Goal: Transaction & Acquisition: Purchase product/service

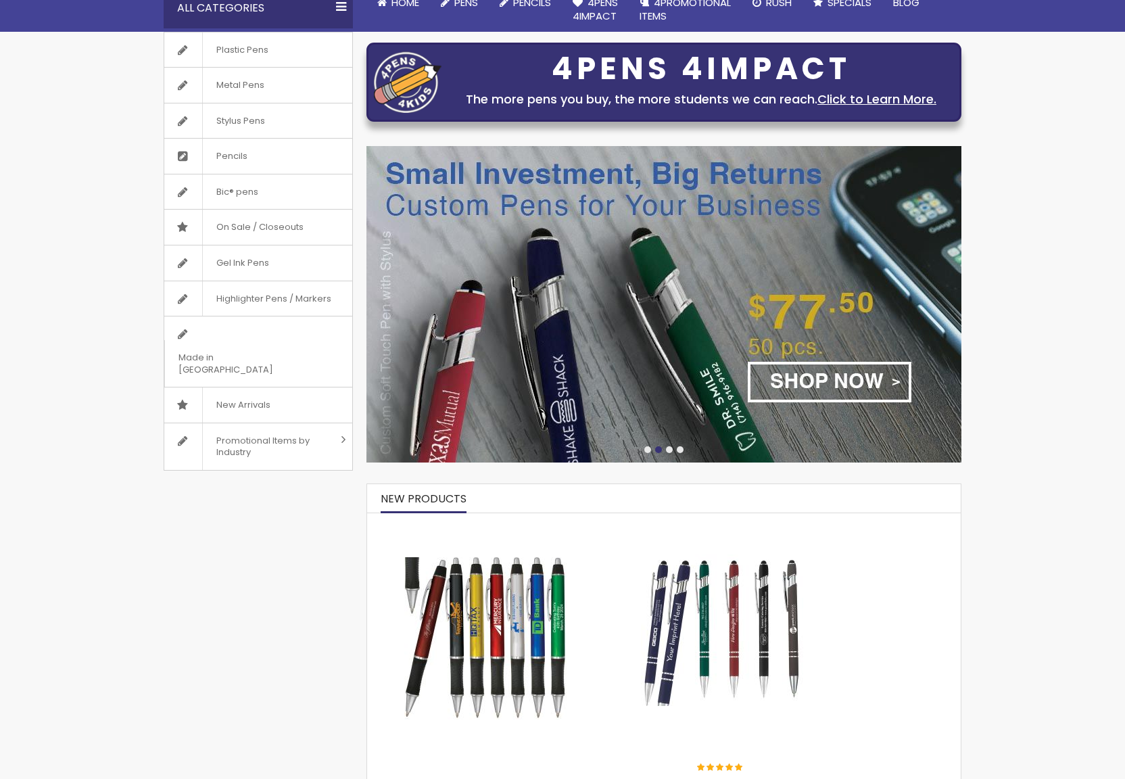
scroll to position [164, 0]
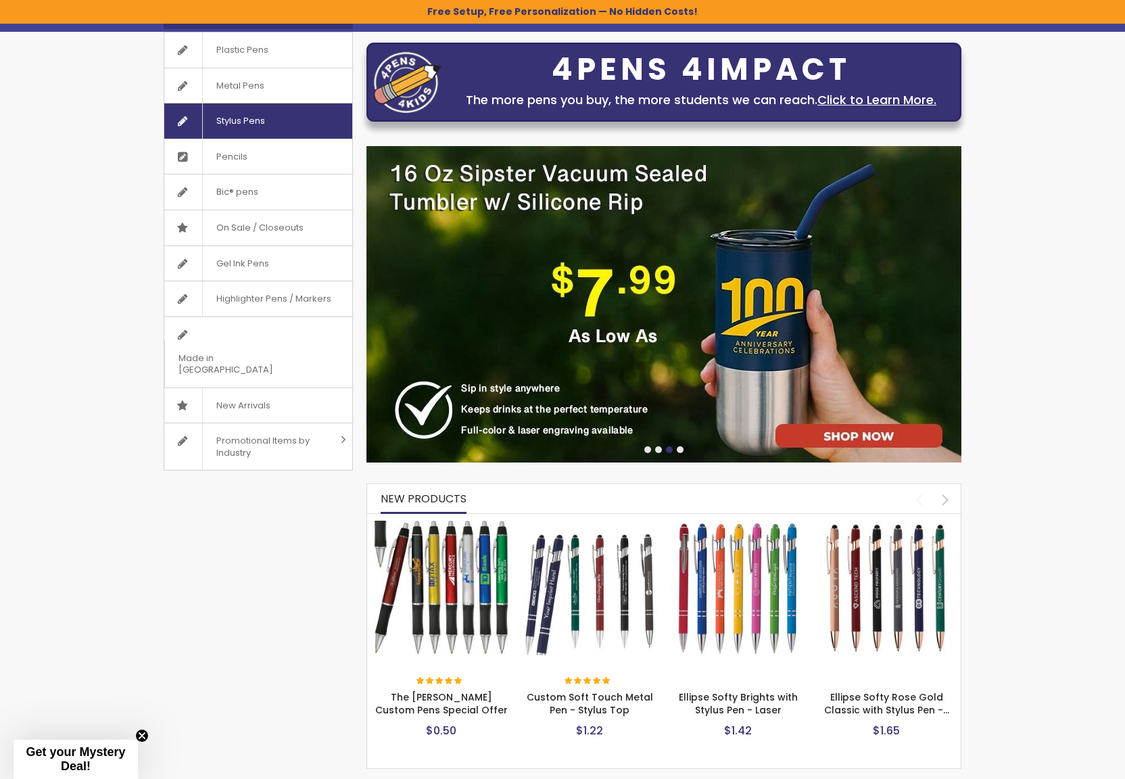
click at [262, 112] on span "Stylus Pens" at bounding box center [240, 120] width 76 height 35
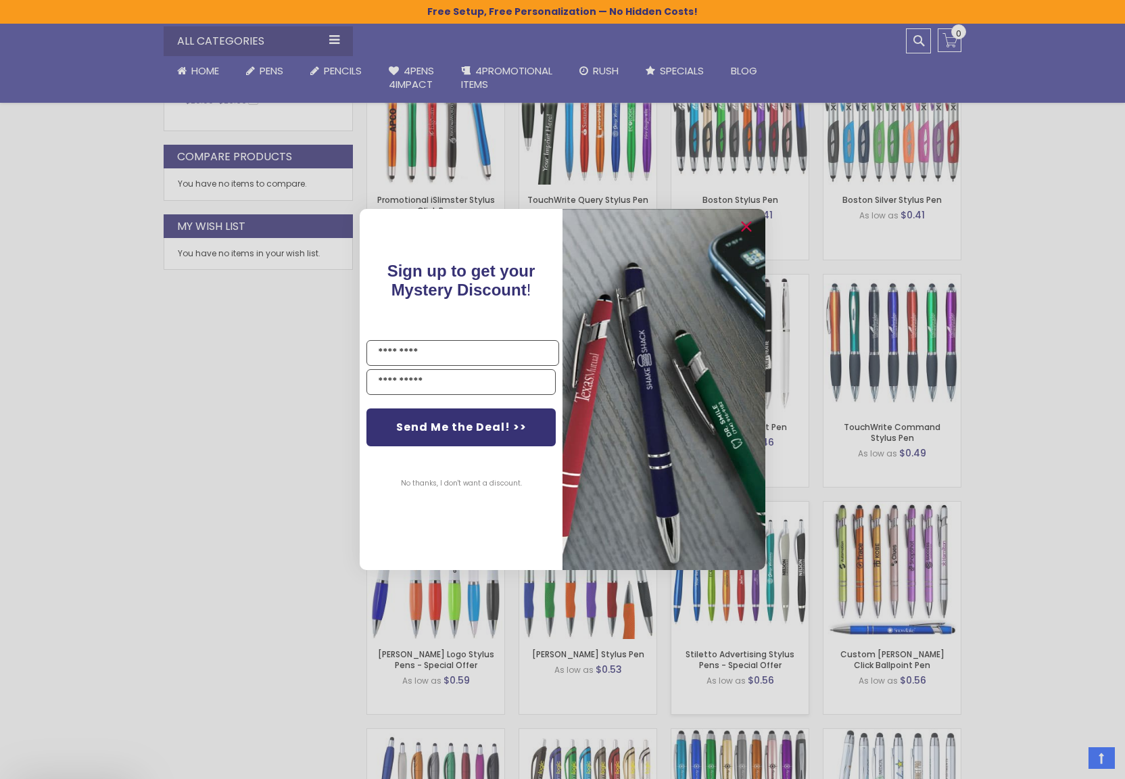
scroll to position [719, 0]
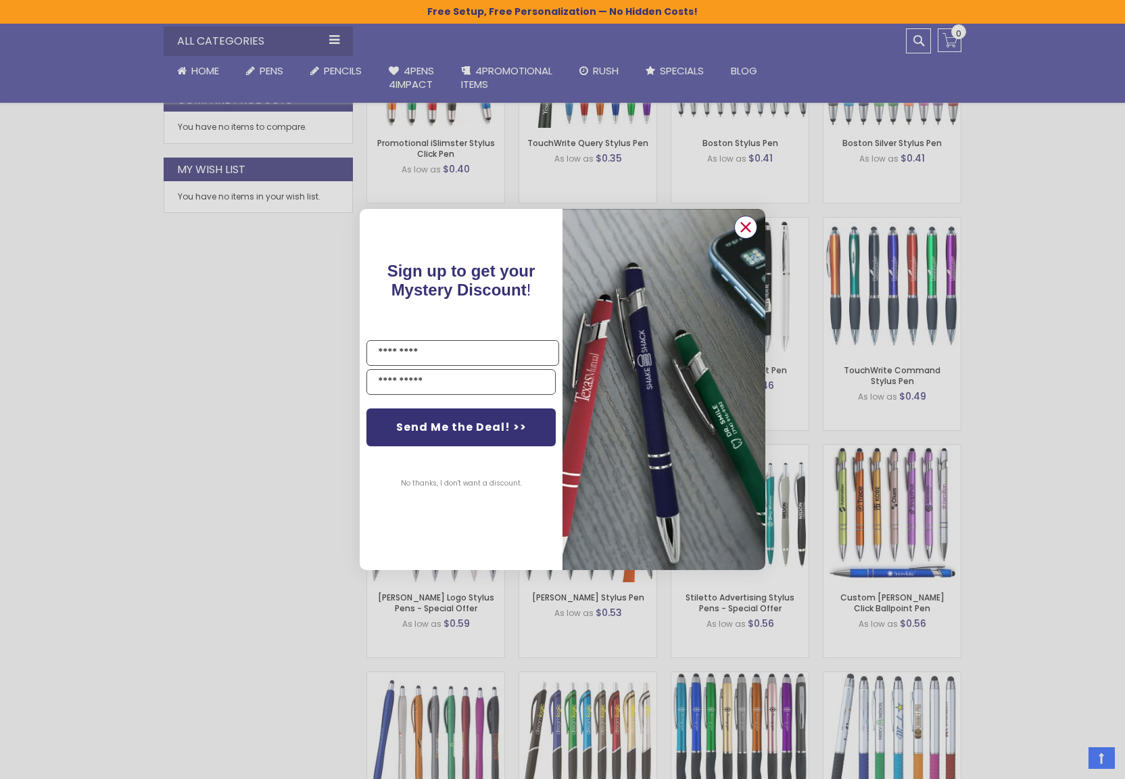
click at [747, 222] on circle "Close dialog" at bounding box center [746, 227] width 20 height 20
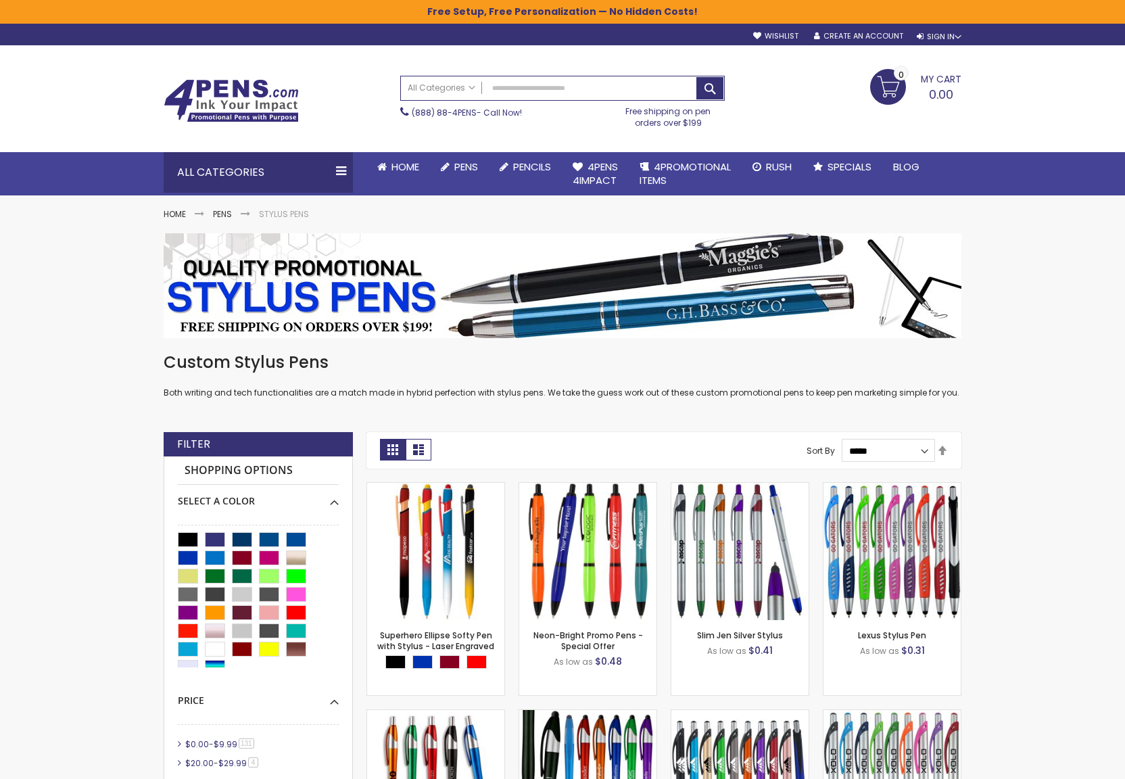
scroll to position [0, 0]
click at [525, 84] on input "Search" at bounding box center [562, 88] width 323 height 24
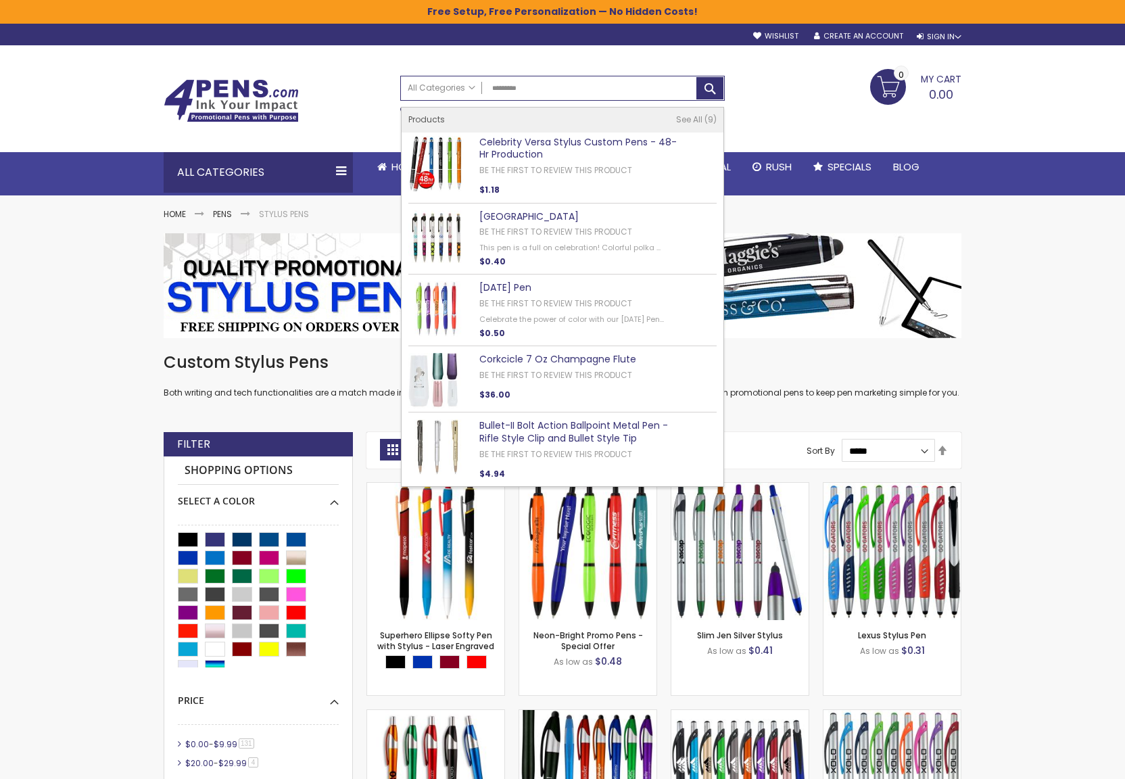
click at [566, 140] on link "Celebrity Versa Stylus Custom Pens - 48-Hr Production" at bounding box center [577, 148] width 197 height 26
type input "*********"
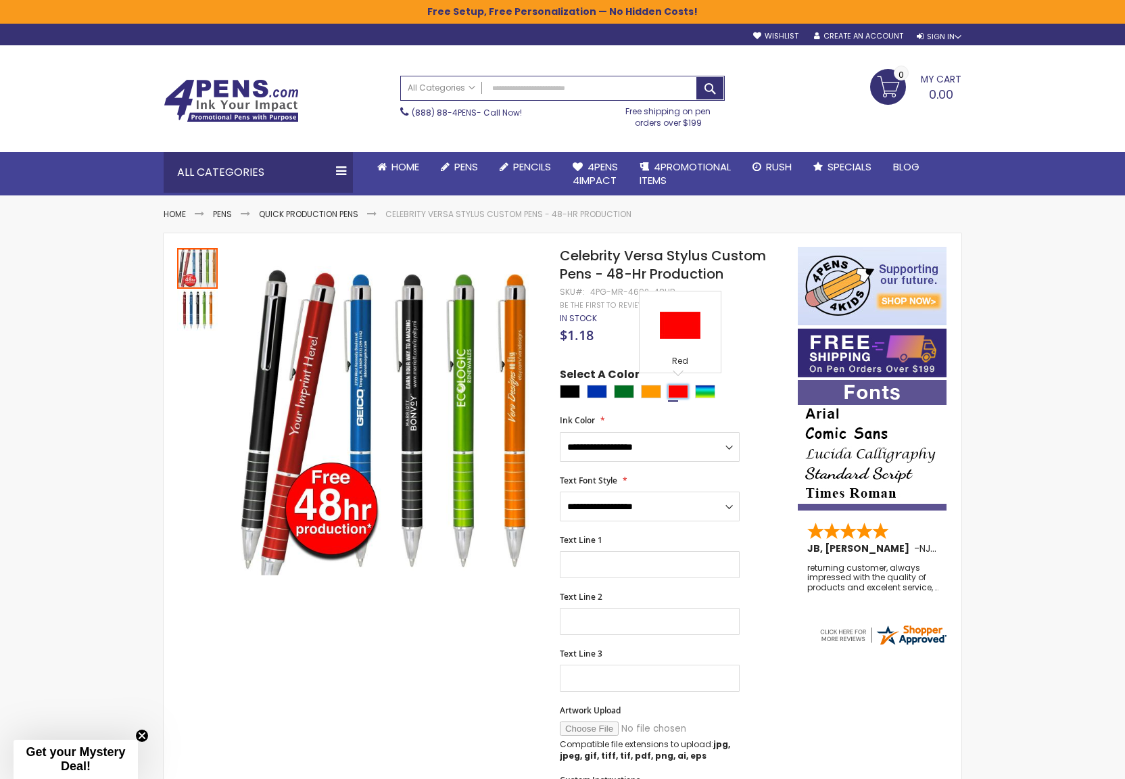
click at [677, 392] on div "Red" at bounding box center [678, 392] width 20 height 14
type input "****"
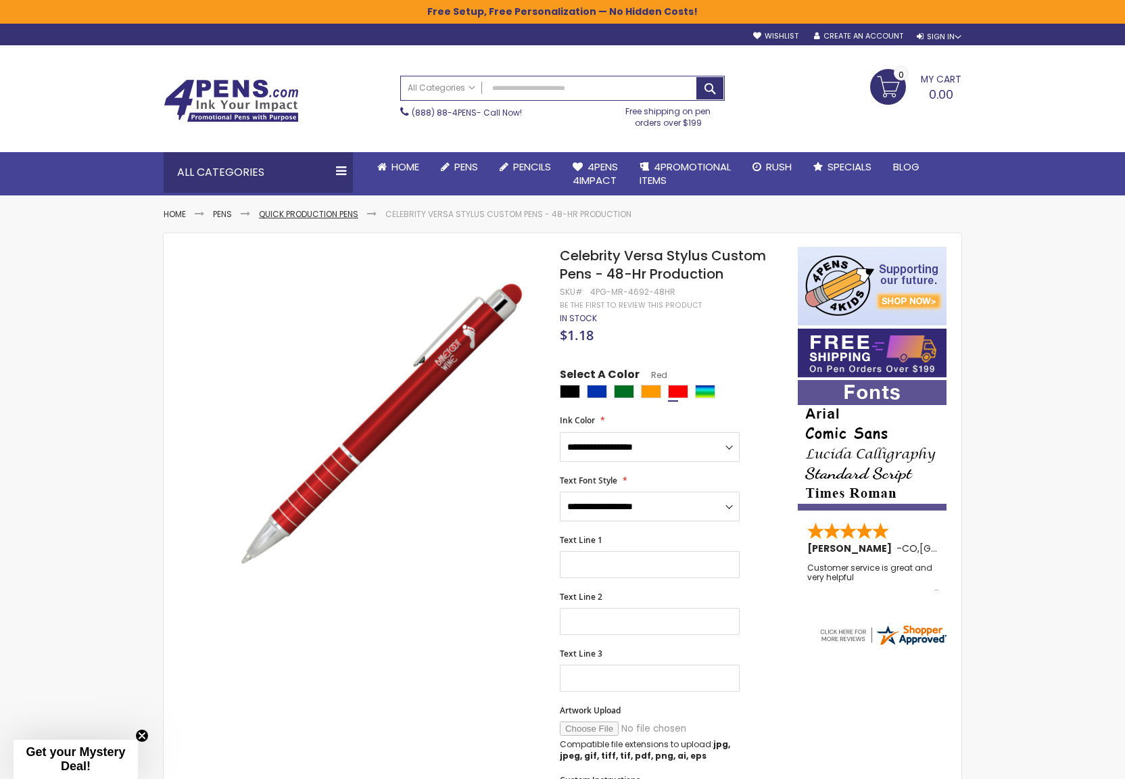
click at [320, 214] on link "Quick Production Pens" at bounding box center [308, 213] width 99 height 11
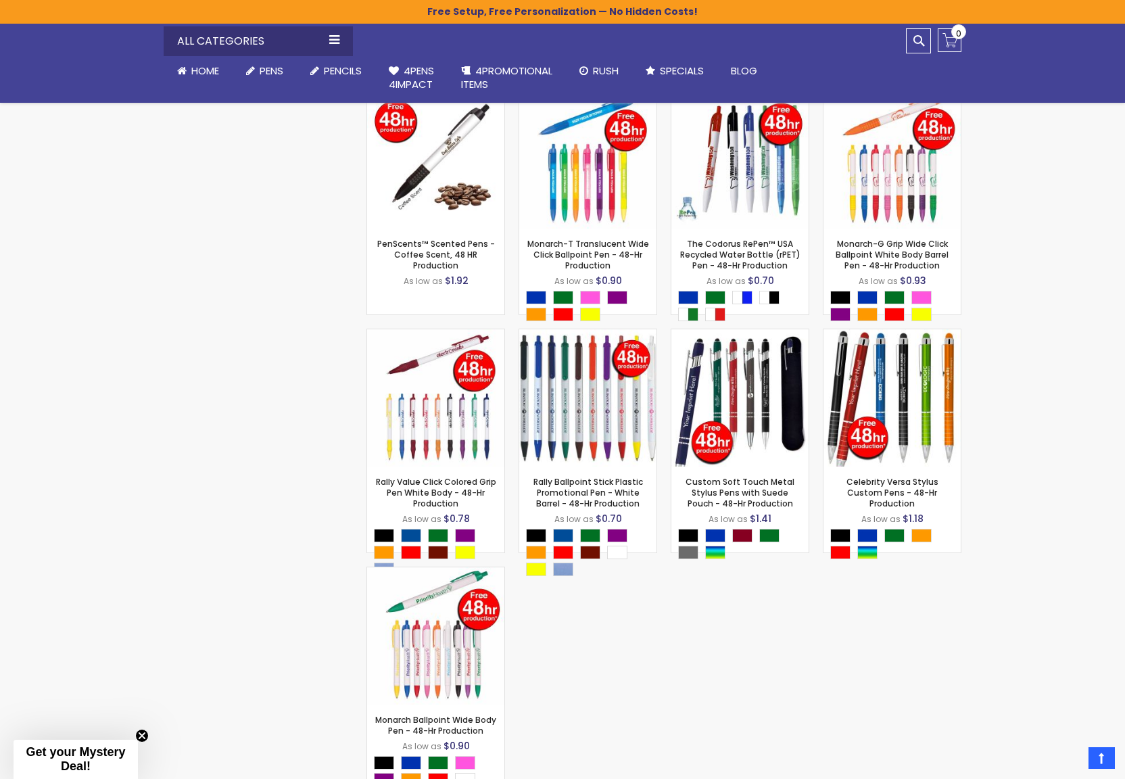
scroll to position [841, 0]
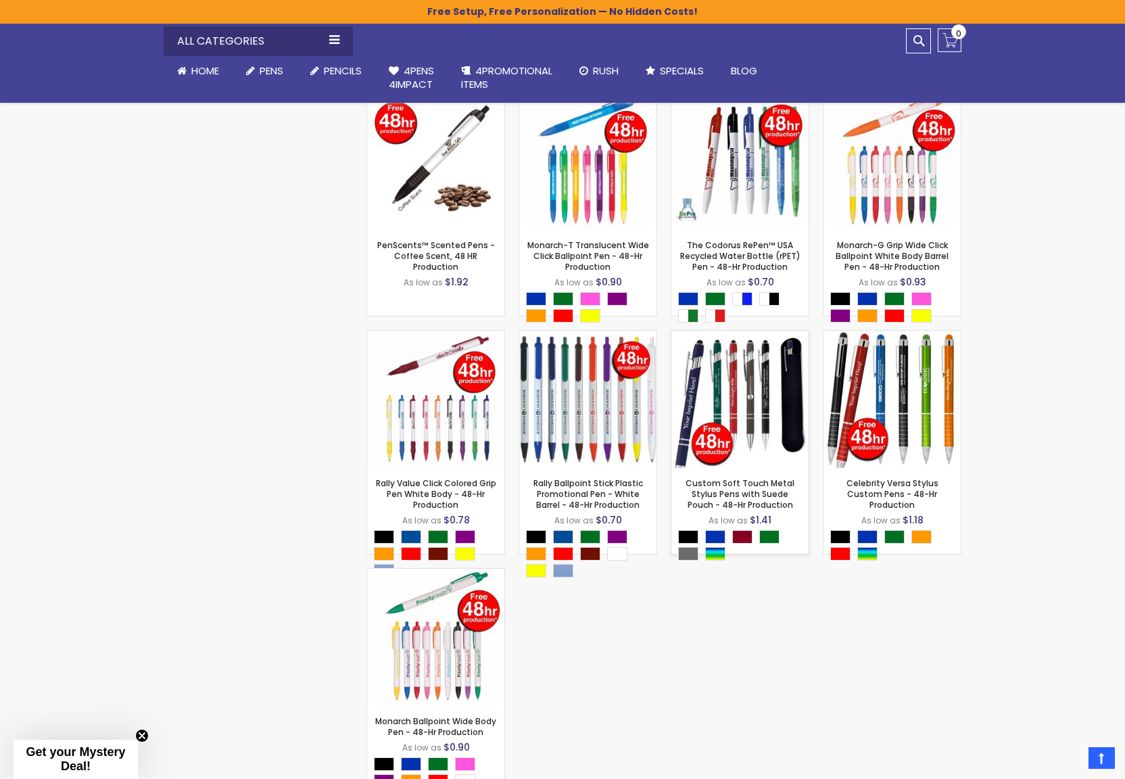
click at [756, 394] on img at bounding box center [739, 399] width 137 height 137
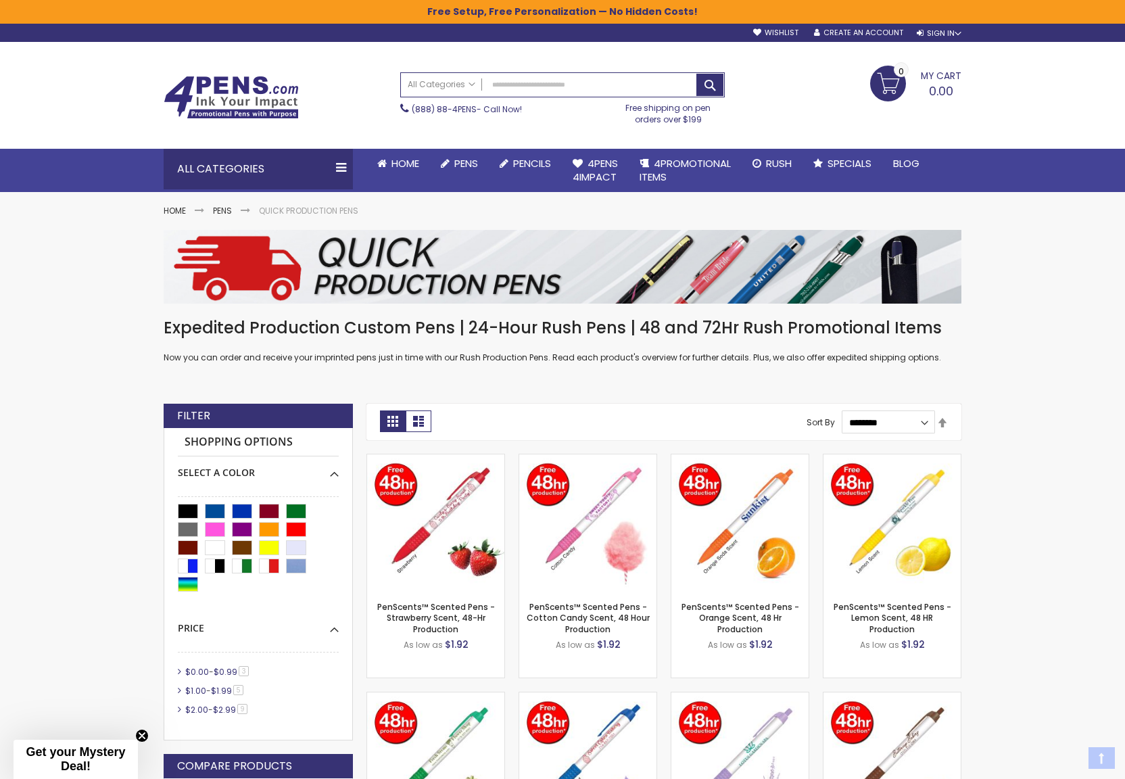
scroll to position [1, 0]
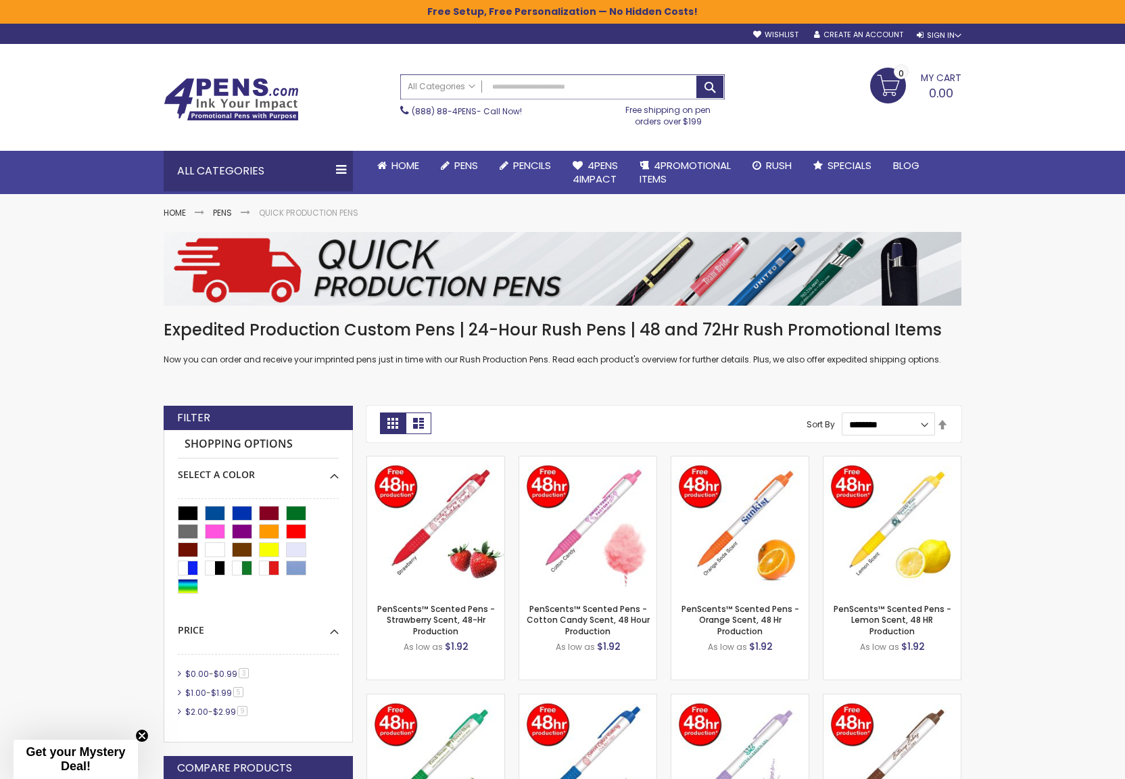
click at [577, 86] on input "Search" at bounding box center [562, 87] width 323 height 24
type input "*"
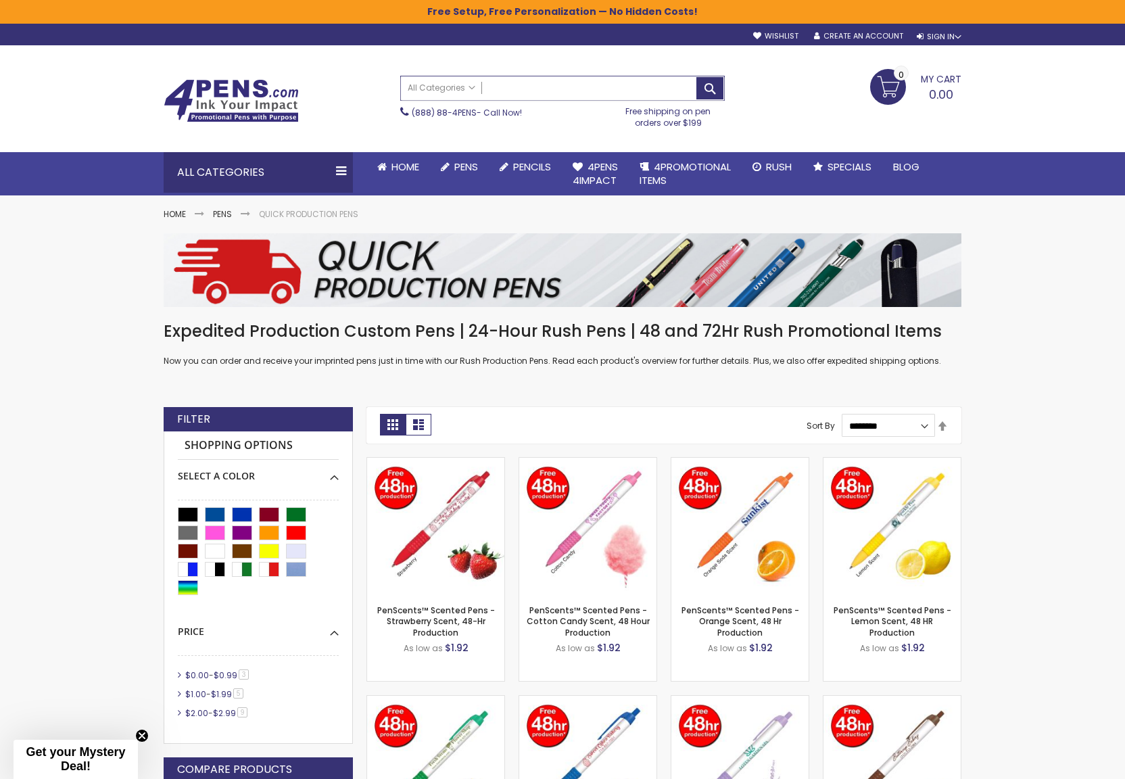
scroll to position [0, 0]
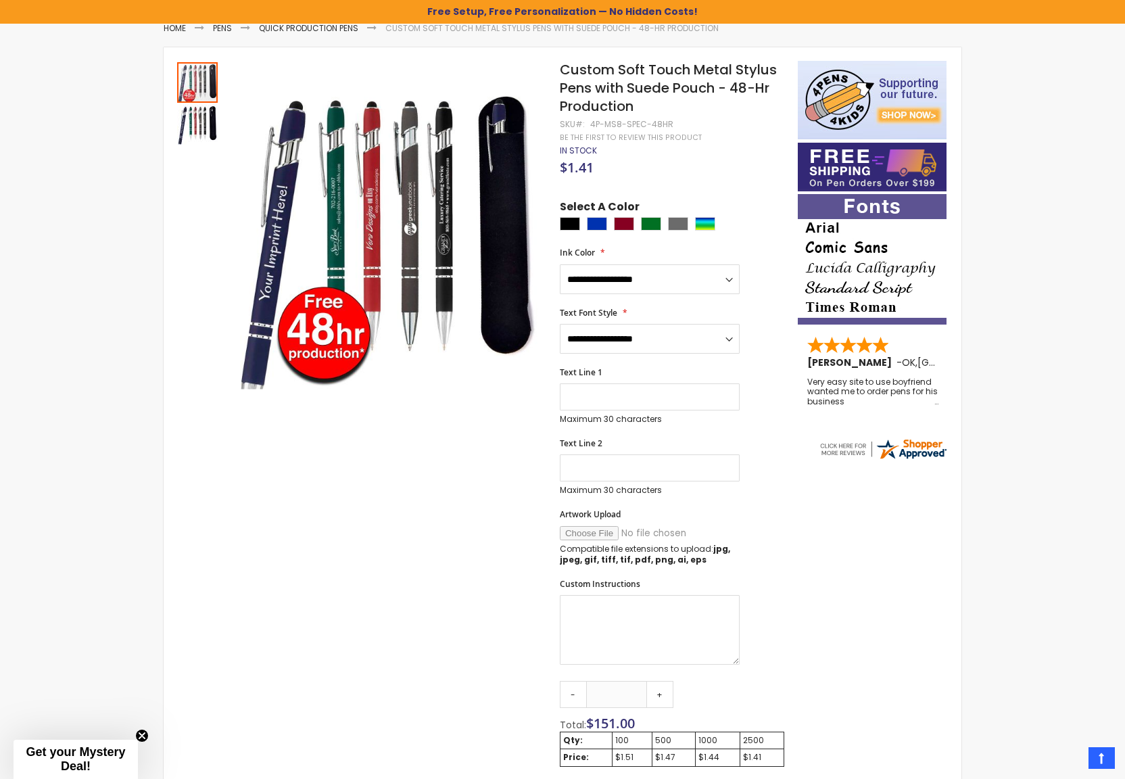
scroll to position [189, 0]
